Goal: Task Accomplishment & Management: Use online tool/utility

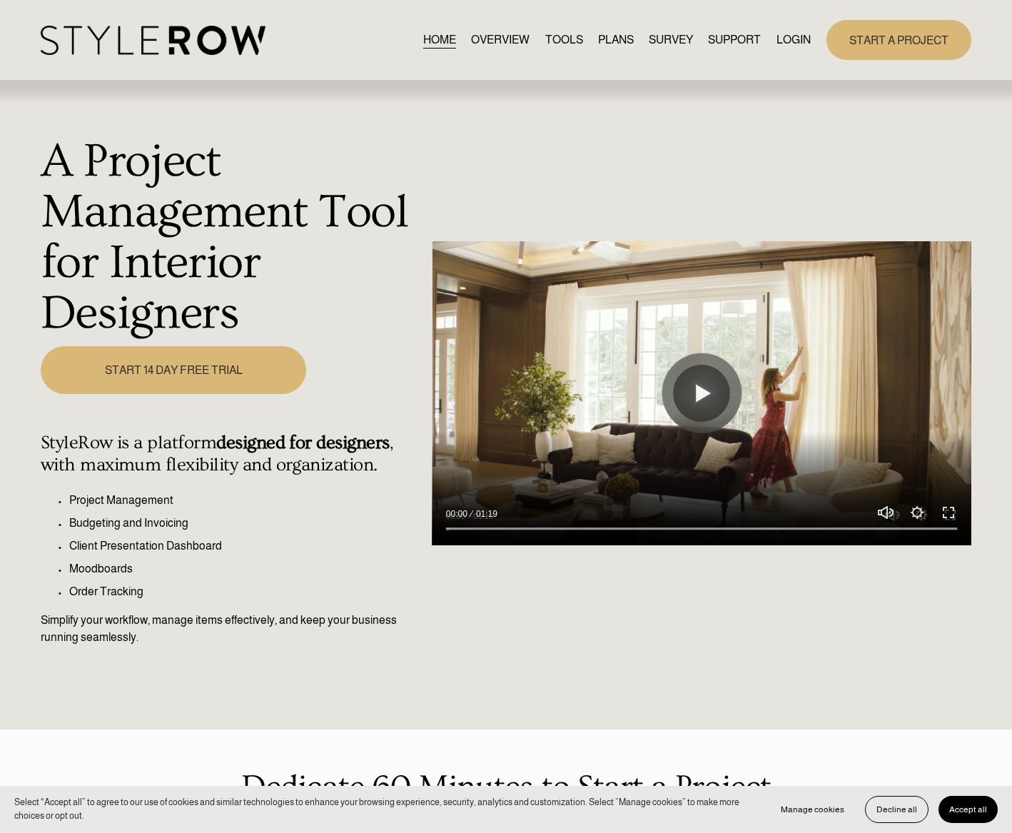
drag, startPoint x: 925, startPoint y: 100, endPoint x: 729, endPoint y: 70, distance: 197.8
click at [925, 100] on div "A Project Management Tool for Interior Designers Play 00:00 01:19 Unmute Mute S…" at bounding box center [506, 405] width 1012 height 649
click at [788, 33] on link "LOGIN" at bounding box center [793, 39] width 34 height 19
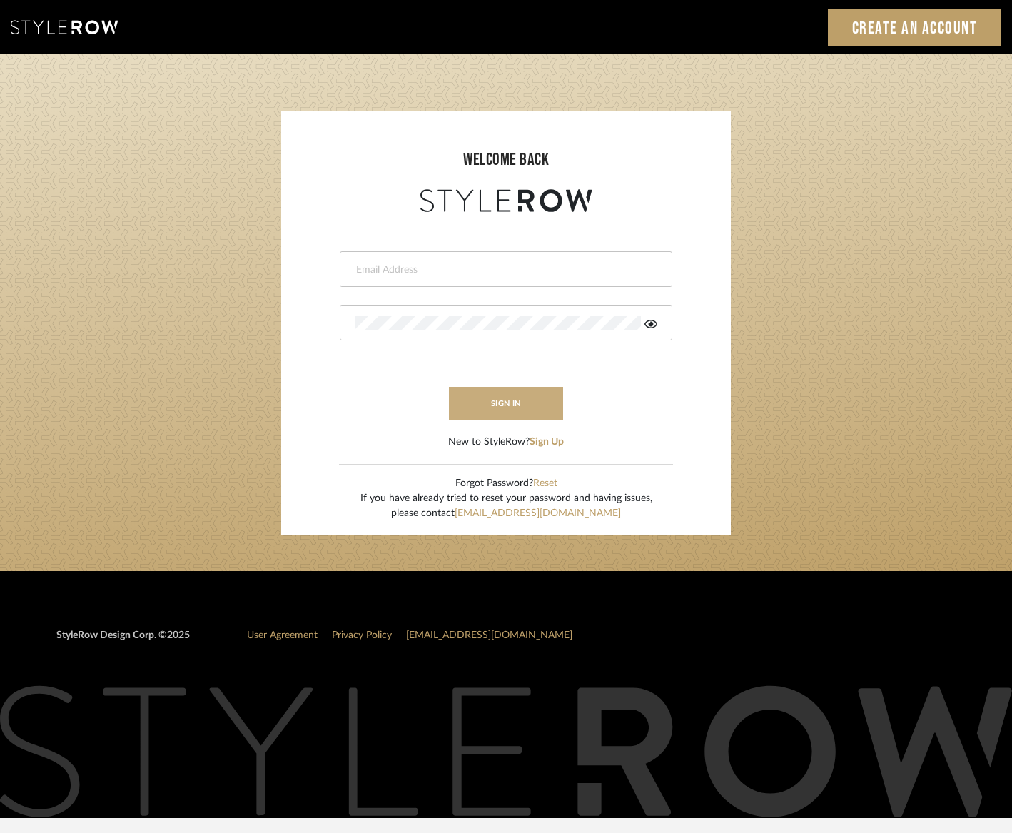
type input "[EMAIL_ADDRESS][DOMAIN_NAME]"
click at [500, 413] on button "sign in" at bounding box center [506, 404] width 114 height 34
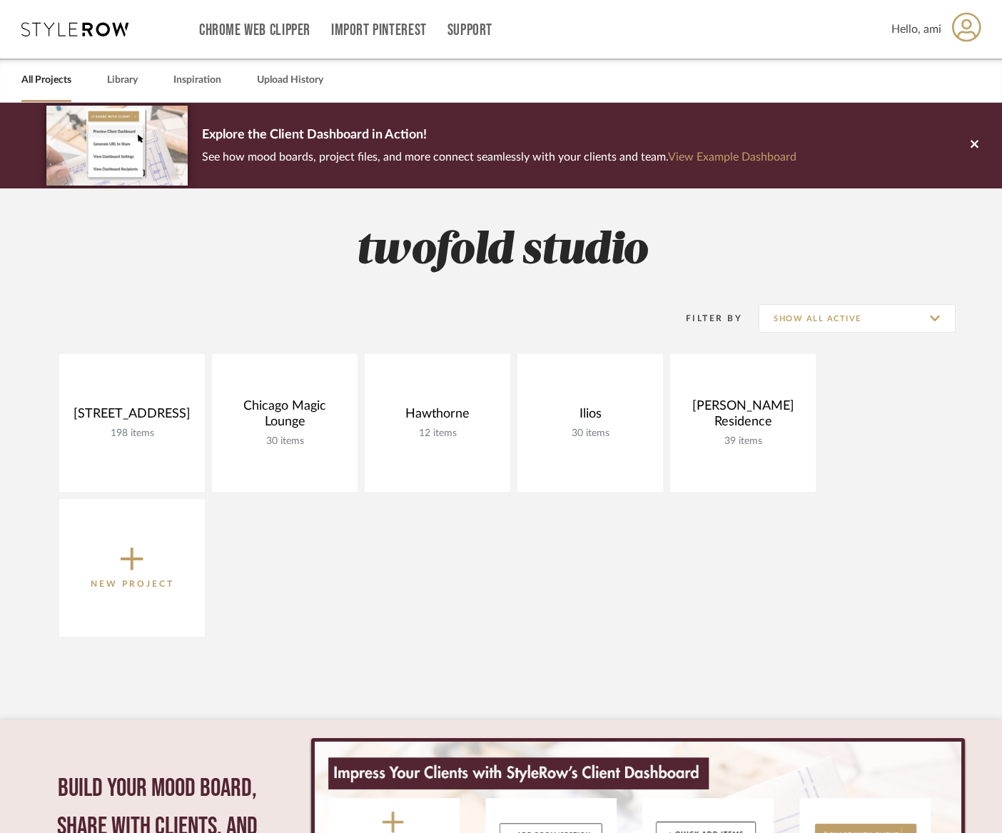
click at [128, 566] on icon at bounding box center [132, 559] width 23 height 30
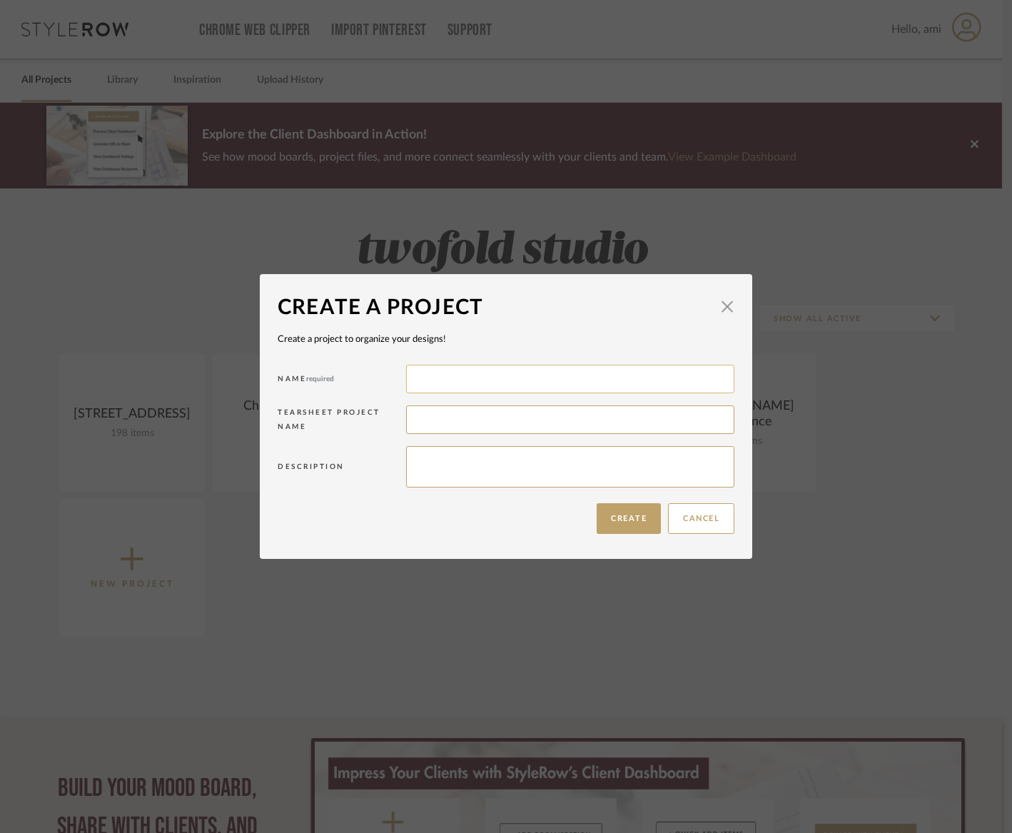
click at [450, 378] on input at bounding box center [570, 379] width 328 height 29
type input "Anthem House"
click at [458, 419] on input at bounding box center [570, 419] width 328 height 29
type input "Anthem House"
click at [640, 518] on button "Create" at bounding box center [629, 518] width 64 height 31
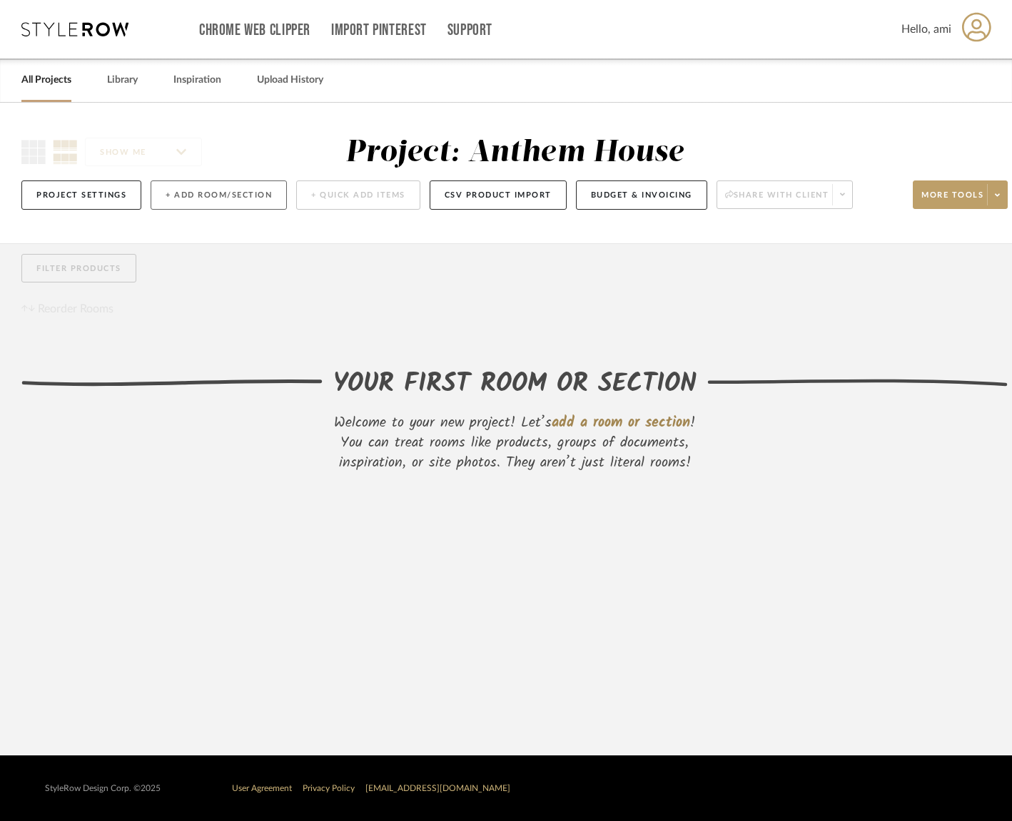
click at [218, 195] on button "+ Add Room/Section" at bounding box center [219, 195] width 136 height 29
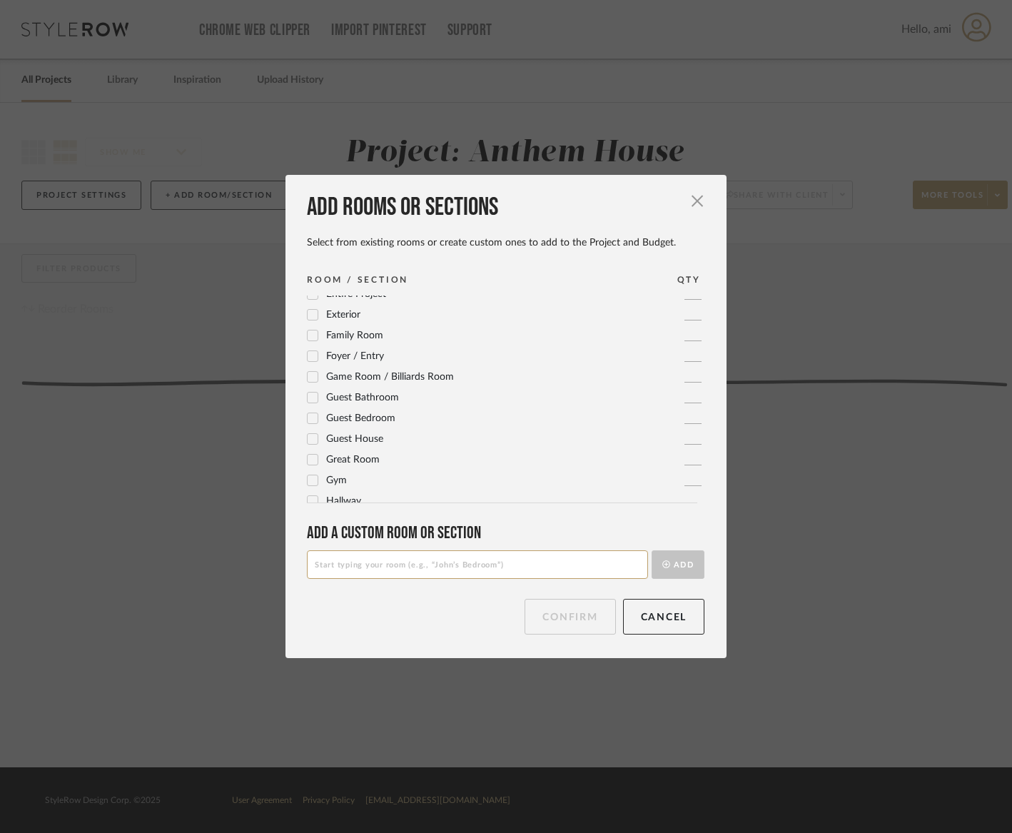
scroll to position [138, 0]
click at [368, 563] on input at bounding box center [477, 564] width 341 height 29
type input "Drapery"
click at [683, 559] on button "Add" at bounding box center [677, 564] width 53 height 29
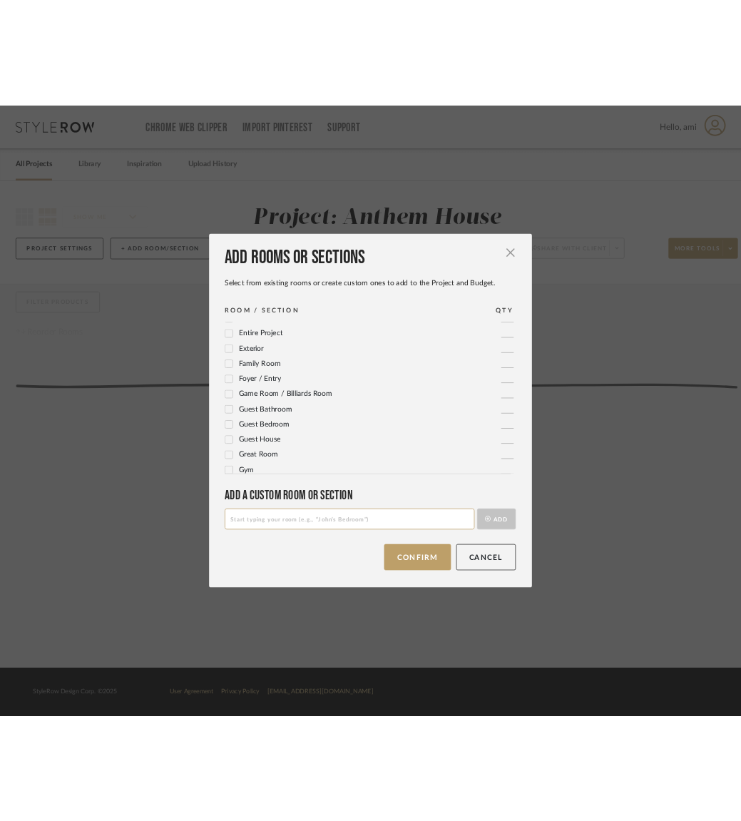
scroll to position [0, 0]
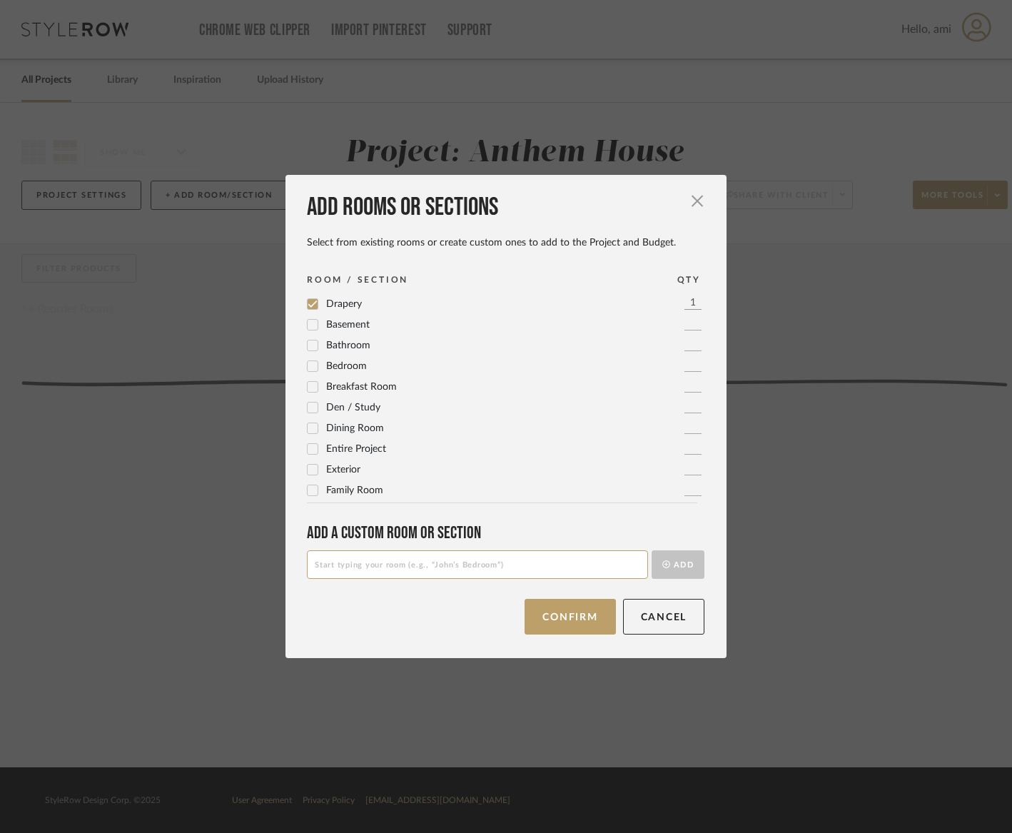
click at [582, 611] on button "Confirm" at bounding box center [569, 617] width 91 height 36
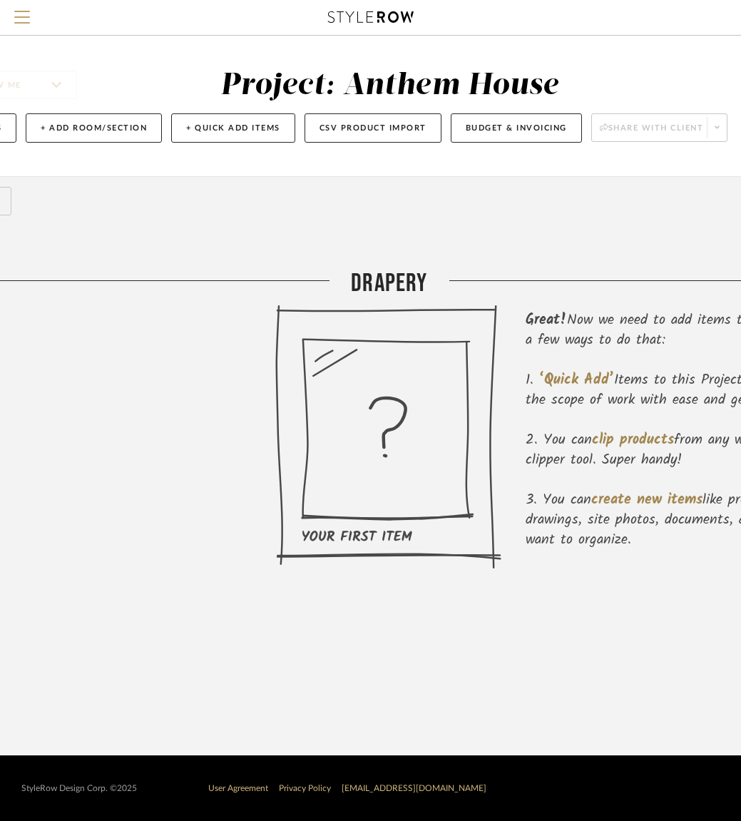
scroll to position [0, 162]
